Goal: Navigation & Orientation: Go to known website

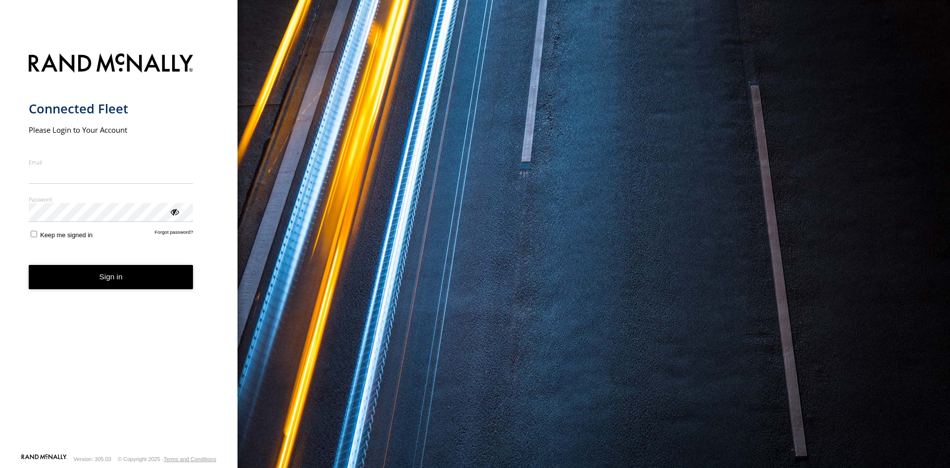
type input "**********"
click at [110, 283] on button "Sign in" at bounding box center [111, 277] width 165 height 24
